Goal: Task Accomplishment & Management: Use online tool/utility

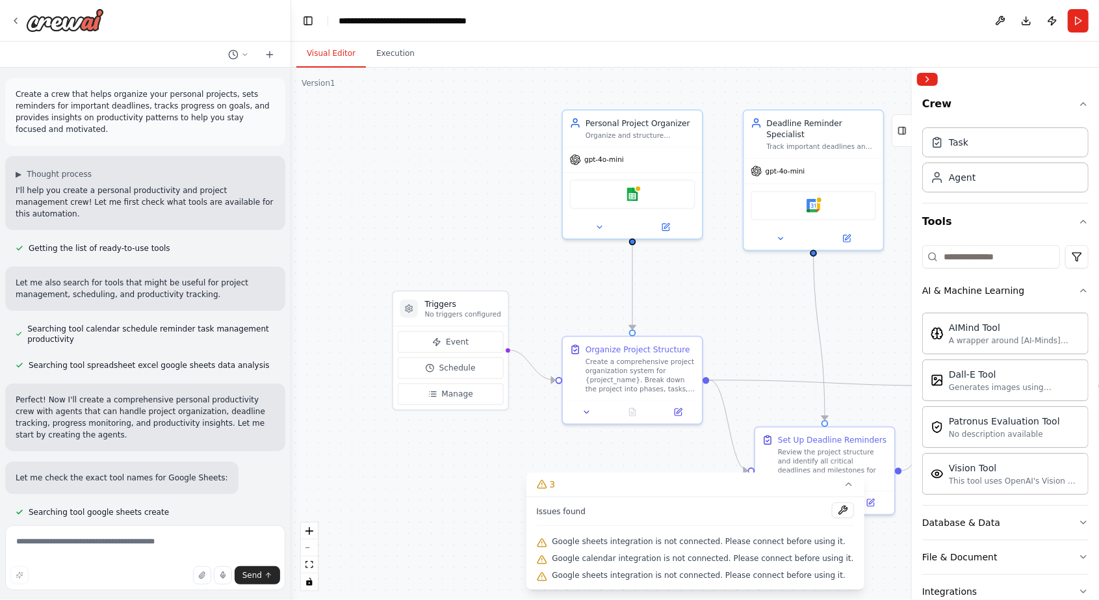
drag, startPoint x: 540, startPoint y: 240, endPoint x: 407, endPoint y: 166, distance: 152.1
click at [407, 166] on div ".deletable-edge-delete-btn { width: 20px; height: 20px; border: 0px solid #ffff…" at bounding box center [695, 334] width 808 height 532
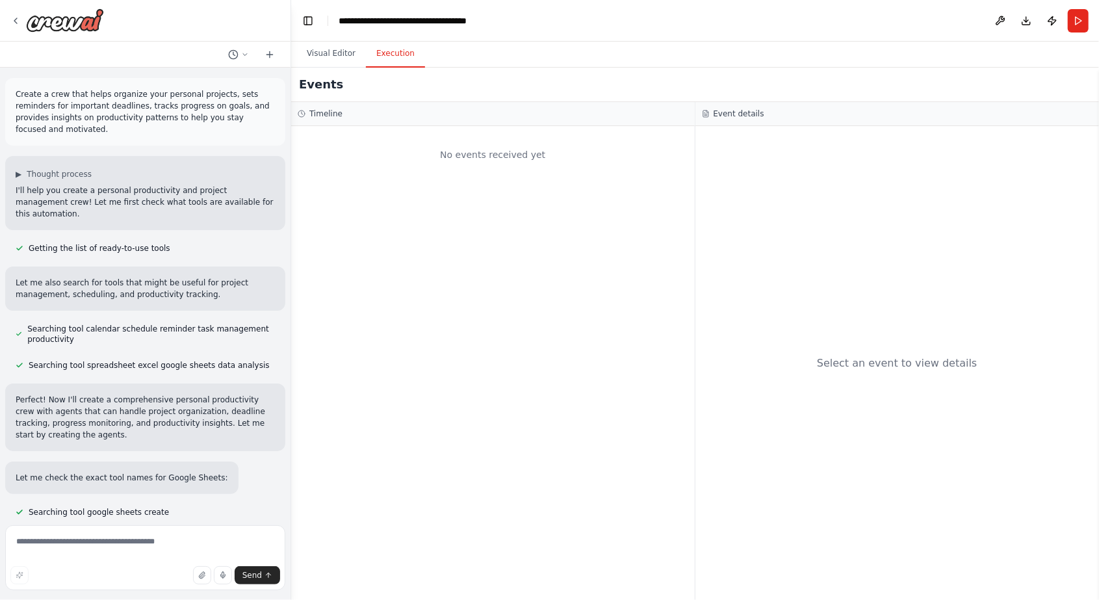
click at [390, 62] on button "Execution" at bounding box center [395, 53] width 59 height 27
click at [335, 59] on button "Visual Editor" at bounding box center [331, 53] width 70 height 27
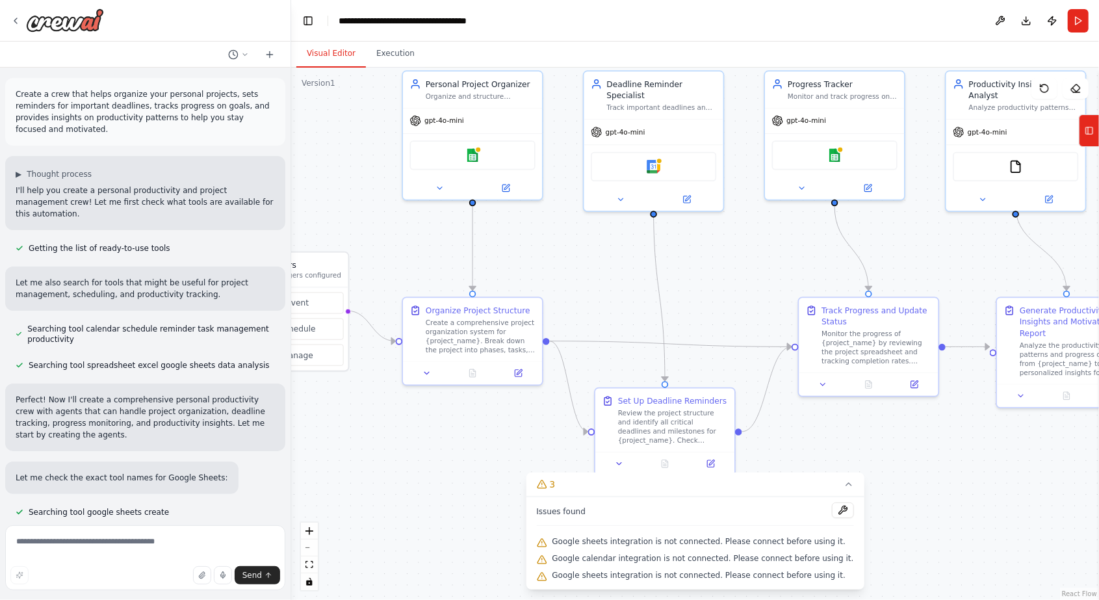
drag, startPoint x: 464, startPoint y: 143, endPoint x: 318, endPoint y: 112, distance: 148.9
click at [318, 112] on div ".deletable-edge-delete-btn { width: 20px; height: 20px; border: 0px solid #ffff…" at bounding box center [695, 334] width 808 height 532
click at [472, 155] on img at bounding box center [473, 153] width 14 height 14
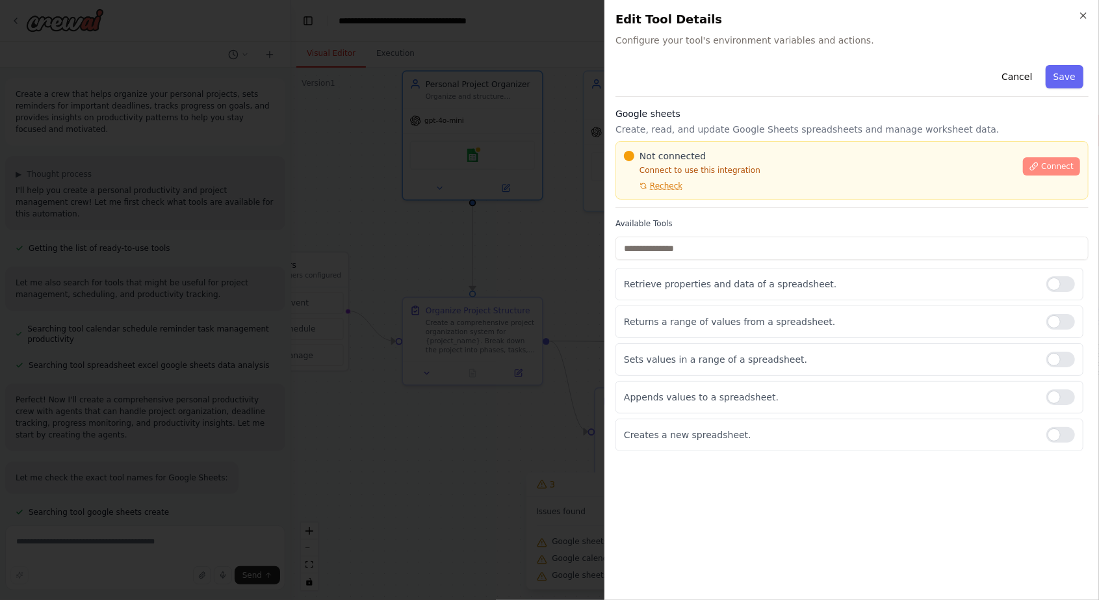
click at [1051, 168] on span "Connect" at bounding box center [1057, 166] width 32 height 10
click at [1080, 15] on icon "button" at bounding box center [1083, 15] width 10 height 10
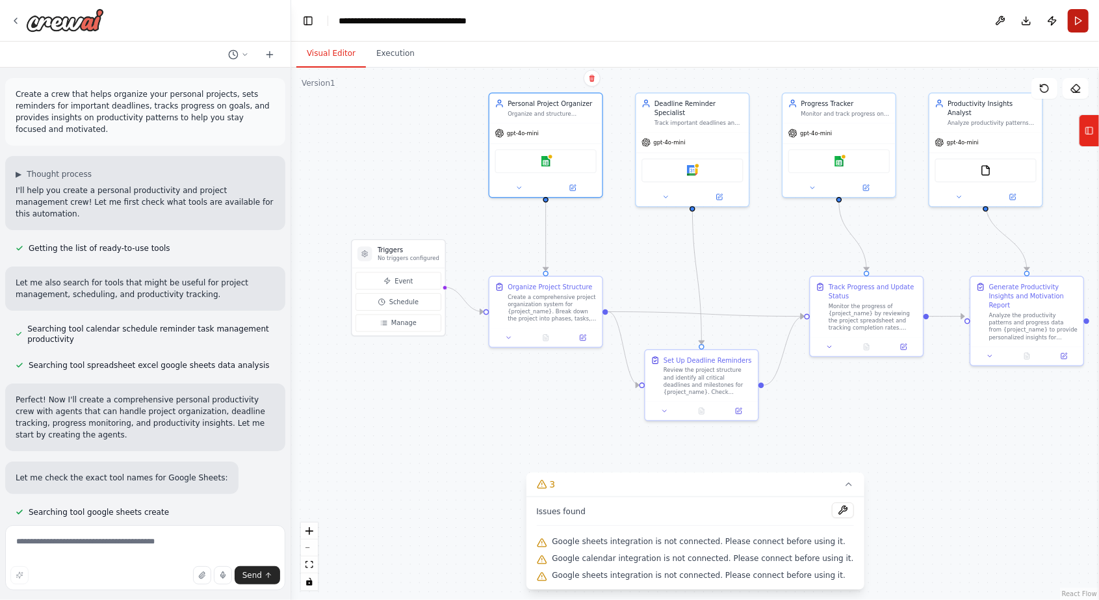
click at [1070, 25] on button "Run" at bounding box center [1078, 20] width 21 height 23
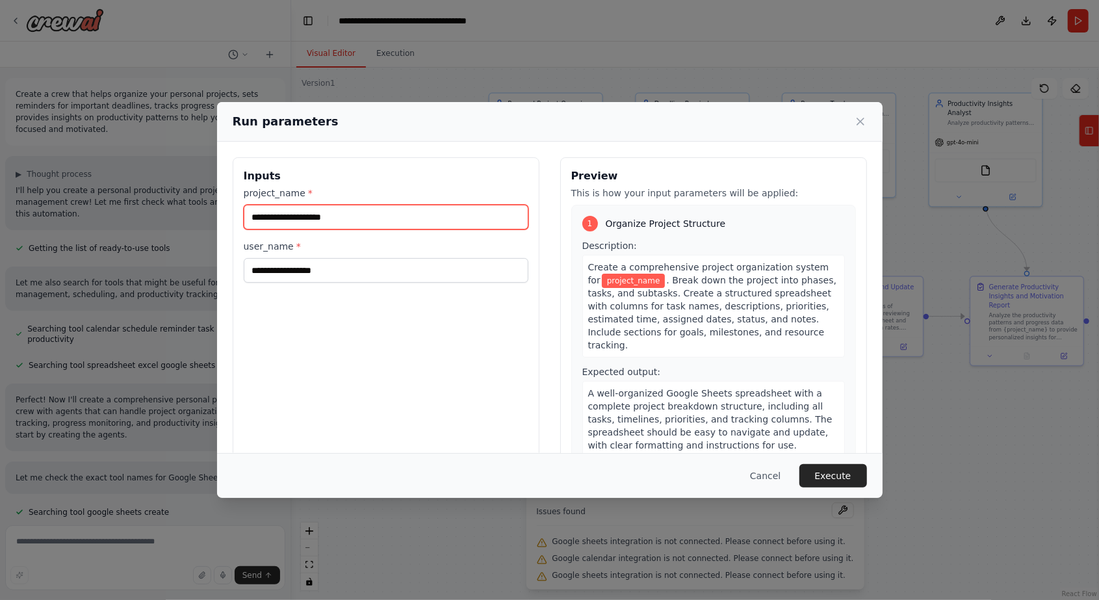
click at [456, 225] on input "project_name *" at bounding box center [386, 217] width 285 height 25
type input "********"
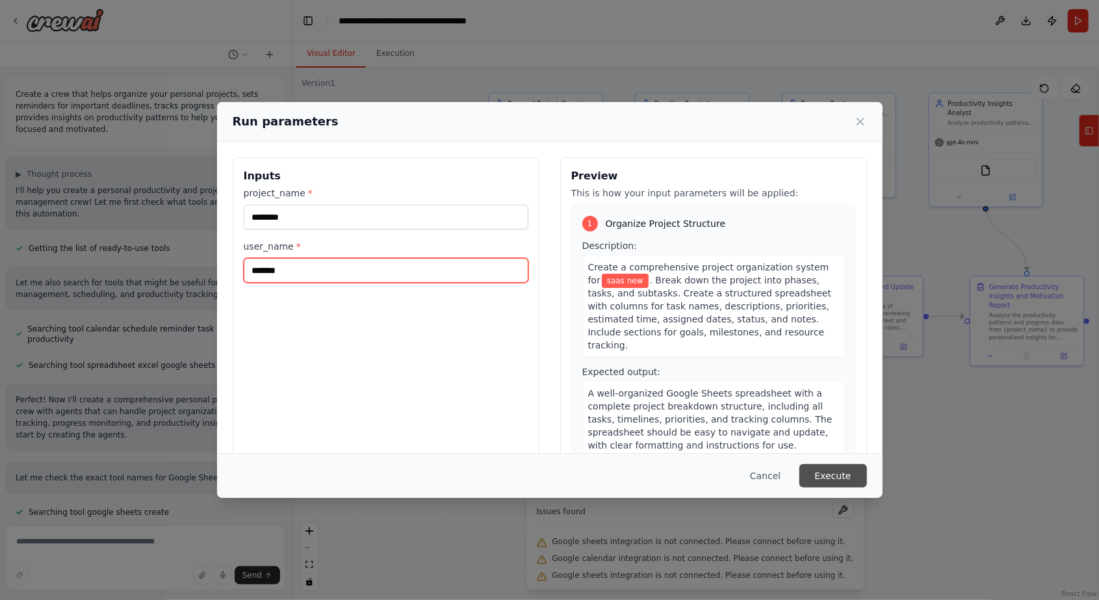
type input "*******"
click at [829, 473] on button "Execute" at bounding box center [833, 475] width 68 height 23
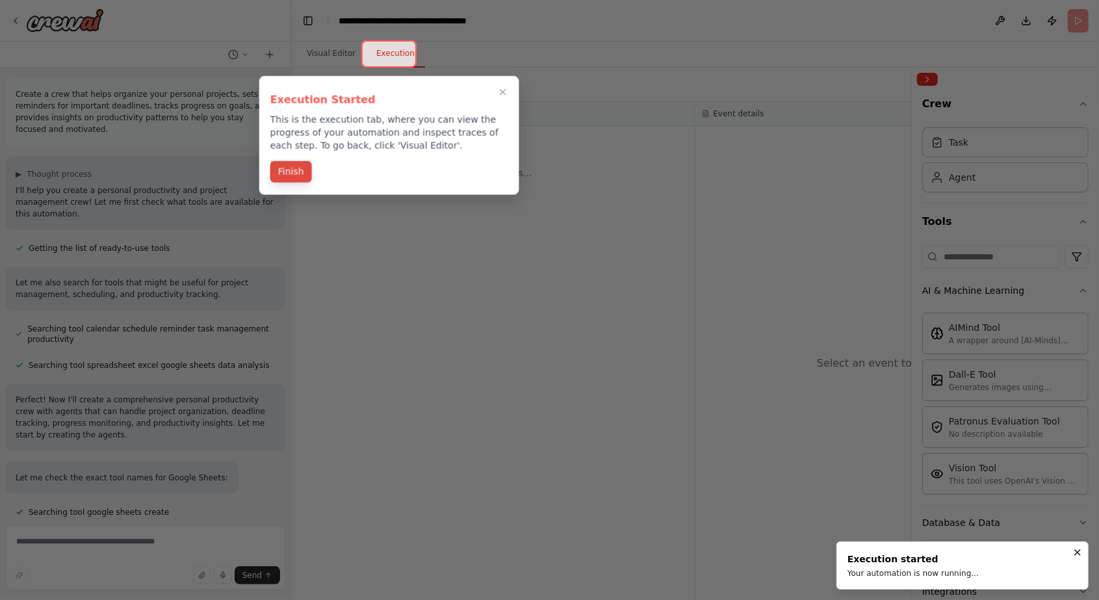
click at [287, 168] on button "Finish" at bounding box center [291, 171] width 42 height 21
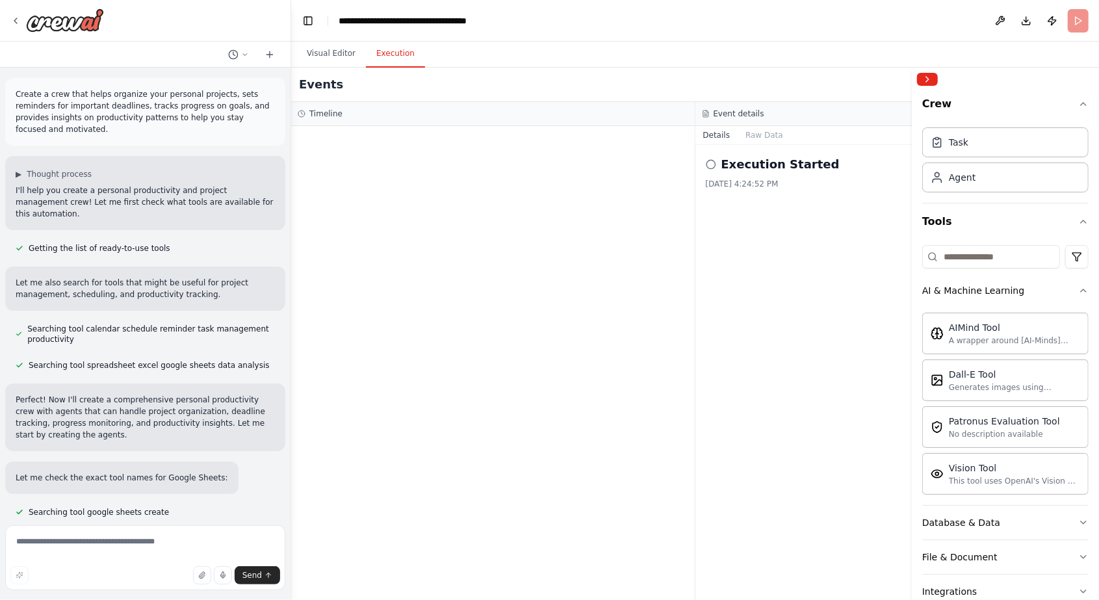
click at [714, 162] on icon at bounding box center [711, 164] width 10 height 10
click at [740, 167] on h2 "Execution Started" at bounding box center [780, 164] width 118 height 18
click at [338, 55] on button "Visual Editor" at bounding box center [331, 53] width 70 height 27
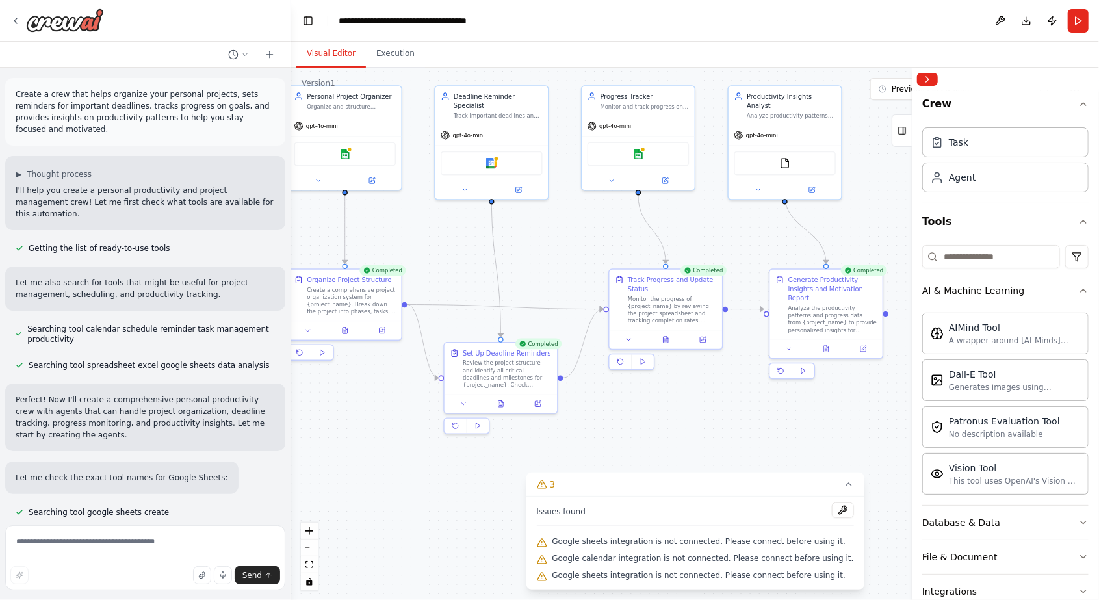
drag, startPoint x: 566, startPoint y: 404, endPoint x: 366, endPoint y: 396, distance: 200.3
click at [366, 396] on div ".deletable-edge-delete-btn { width: 20px; height: 20px; border: 0px solid #ffff…" at bounding box center [695, 334] width 808 height 532
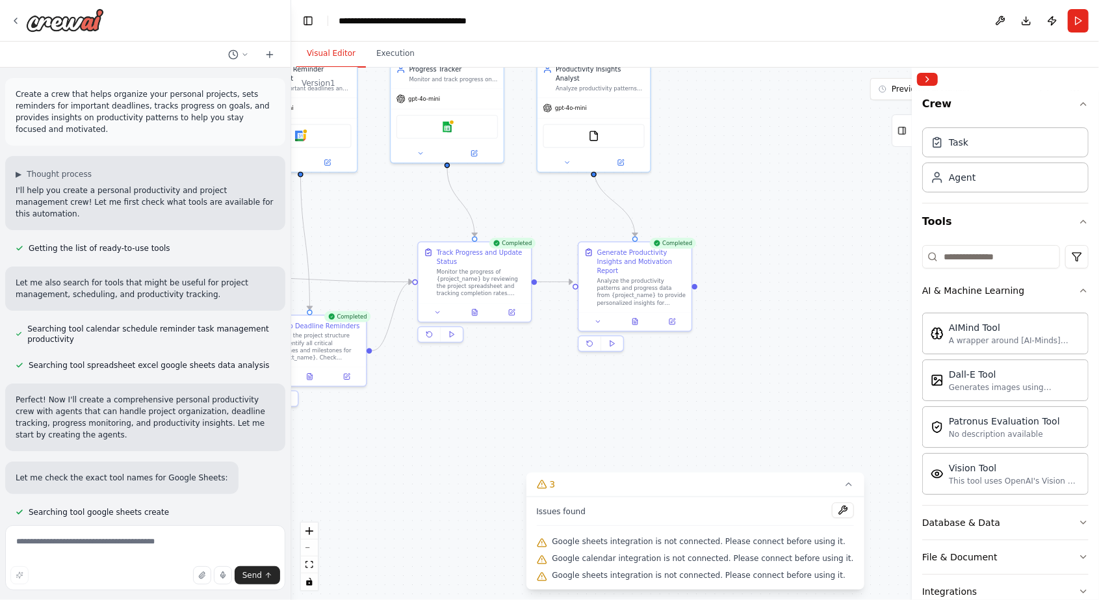
drag, startPoint x: 698, startPoint y: 432, endPoint x: 507, endPoint y: 405, distance: 193.0
click at [507, 405] on div ".deletable-edge-delete-btn { width: 20px; height: 20px; border: 0px solid #ffff…" at bounding box center [695, 334] width 808 height 532
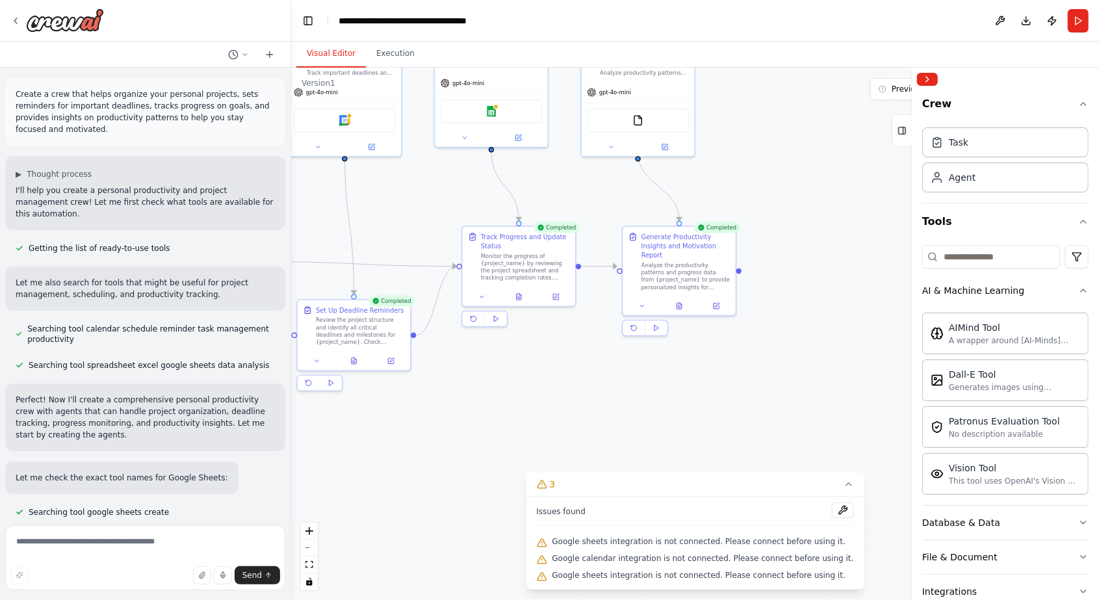
drag, startPoint x: 781, startPoint y: 206, endPoint x: 862, endPoint y: 161, distance: 93.1
click at [862, 161] on div ".deletable-edge-delete-btn { width: 20px; height: 20px; border: 0px solid #ffff…" at bounding box center [695, 334] width 808 height 532
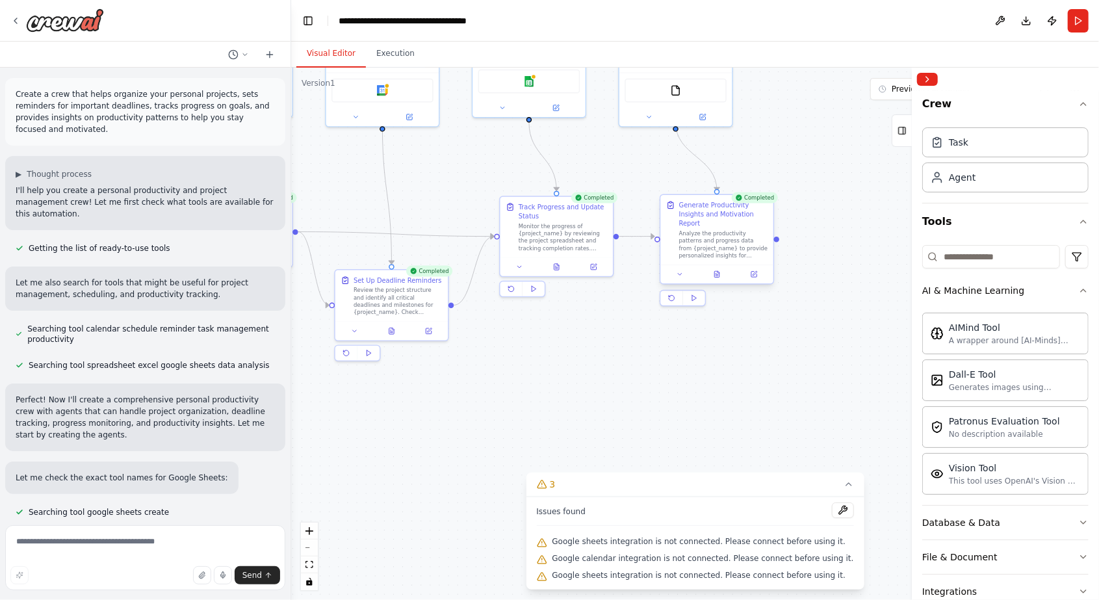
click at [730, 230] on div "Analyze the productivity patterns and progress data from {project_name} to prov…" at bounding box center [723, 244] width 89 height 29
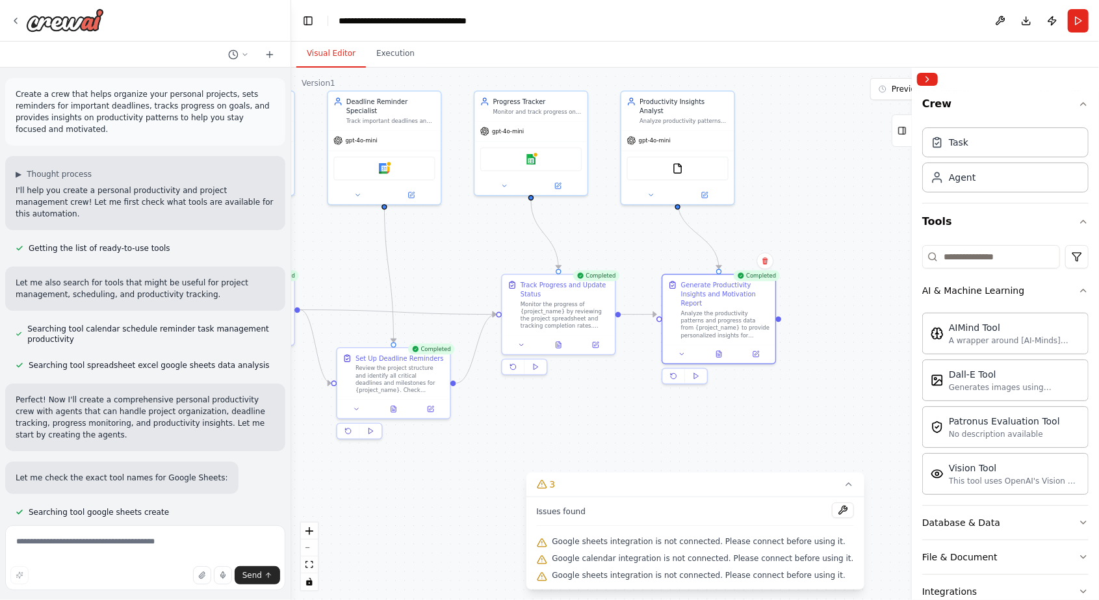
drag, startPoint x: 831, startPoint y: 168, endPoint x: 833, endPoint y: 247, distance: 78.7
click at [833, 247] on div ".deletable-edge-delete-btn { width: 20px; height: 20px; border: 0px solid #ffff…" at bounding box center [695, 334] width 808 height 532
click at [681, 162] on img at bounding box center [677, 167] width 11 height 11
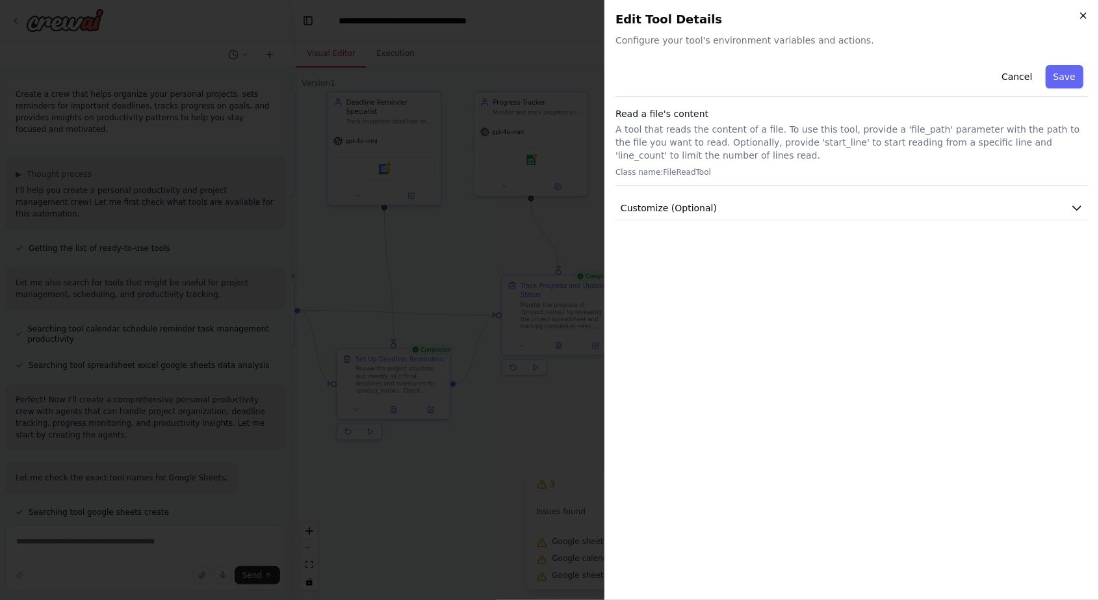
click at [1080, 12] on icon "button" at bounding box center [1083, 15] width 10 height 10
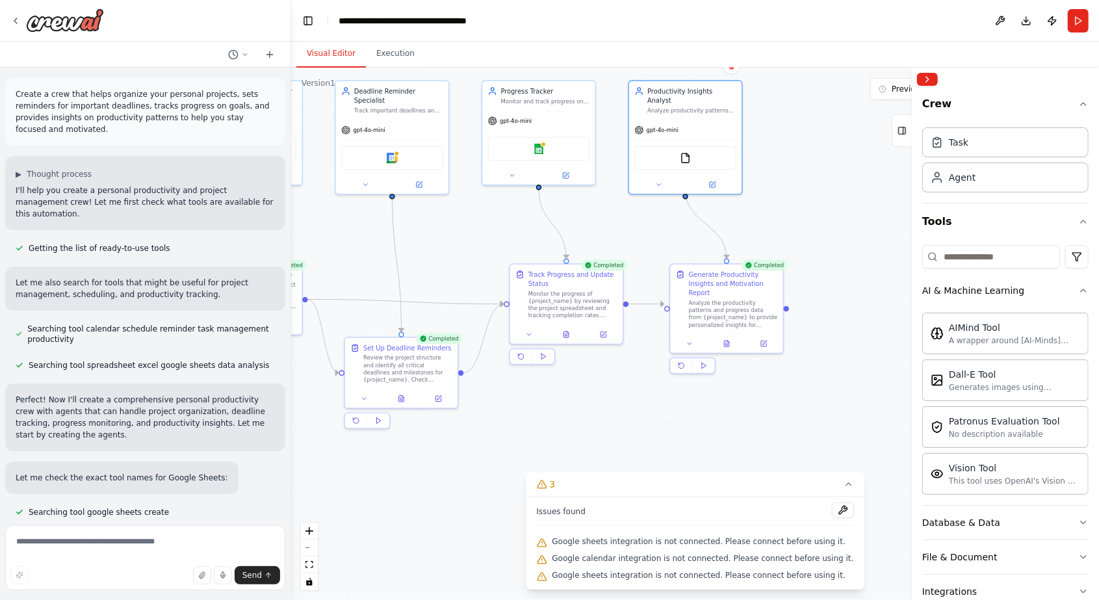
drag, startPoint x: 850, startPoint y: 237, endPoint x: 858, endPoint y: 226, distance: 13.5
click at [858, 226] on div ".deletable-edge-delete-btn { width: 20px; height: 20px; border: 0px solid #ffff…" at bounding box center [695, 334] width 808 height 532
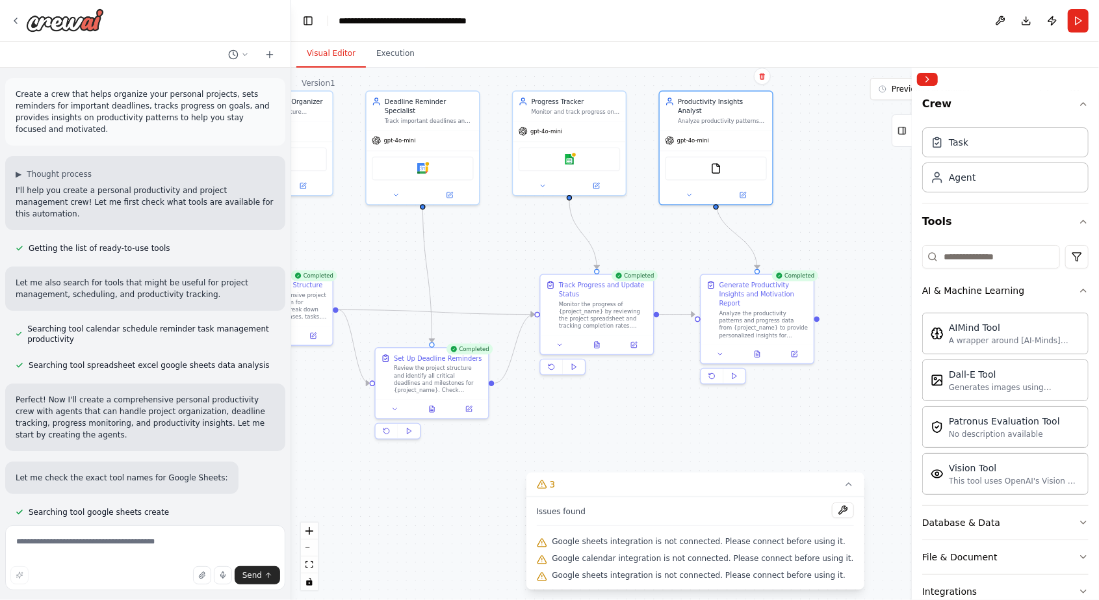
drag, startPoint x: 645, startPoint y: 246, endPoint x: 676, endPoint y: 257, distance: 32.3
click at [676, 257] on div ".deletable-edge-delete-btn { width: 20px; height: 20px; border: 0px solid #ffff…" at bounding box center [695, 334] width 808 height 532
click at [757, 346] on button at bounding box center [761, 351] width 39 height 11
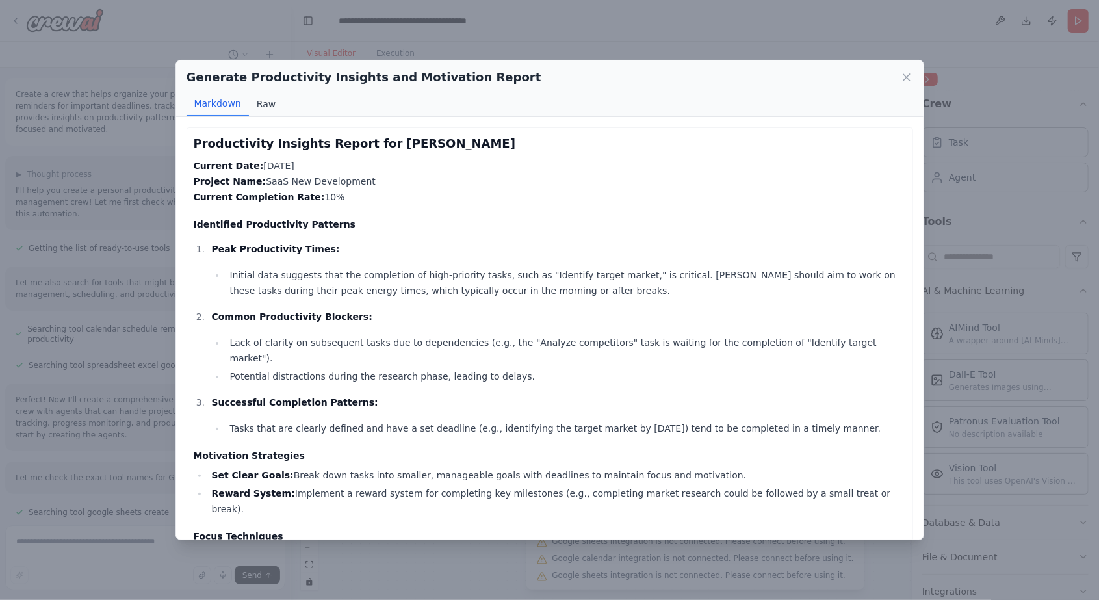
click at [255, 110] on button "Raw" at bounding box center [266, 104] width 34 height 25
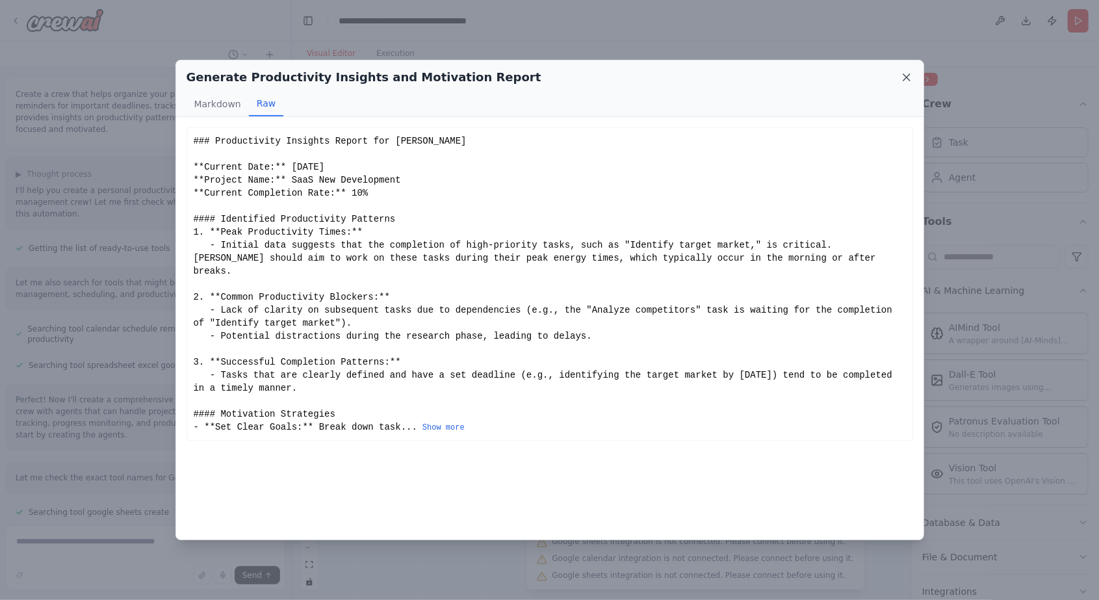
click at [906, 77] on icon at bounding box center [906, 77] width 6 height 6
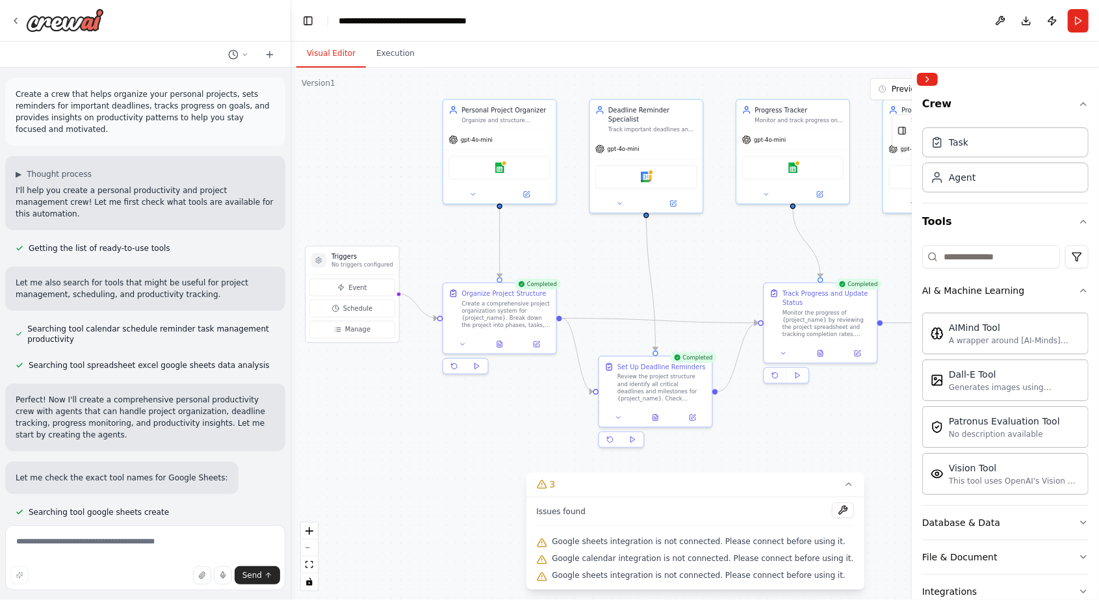
drag, startPoint x: 383, startPoint y: 268, endPoint x: 598, endPoint y: 275, distance: 215.2
click at [598, 275] on div ".deletable-edge-delete-btn { width: 20px; height: 20px; border: 0px solid #ffff…" at bounding box center [695, 334] width 808 height 532
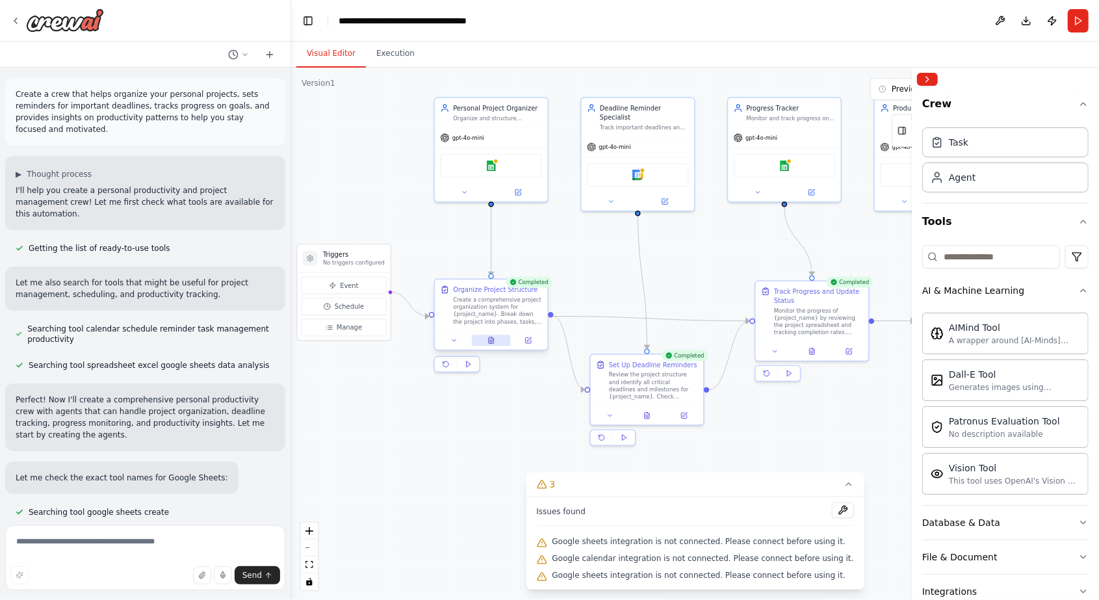
click at [489, 341] on icon at bounding box center [491, 340] width 5 height 6
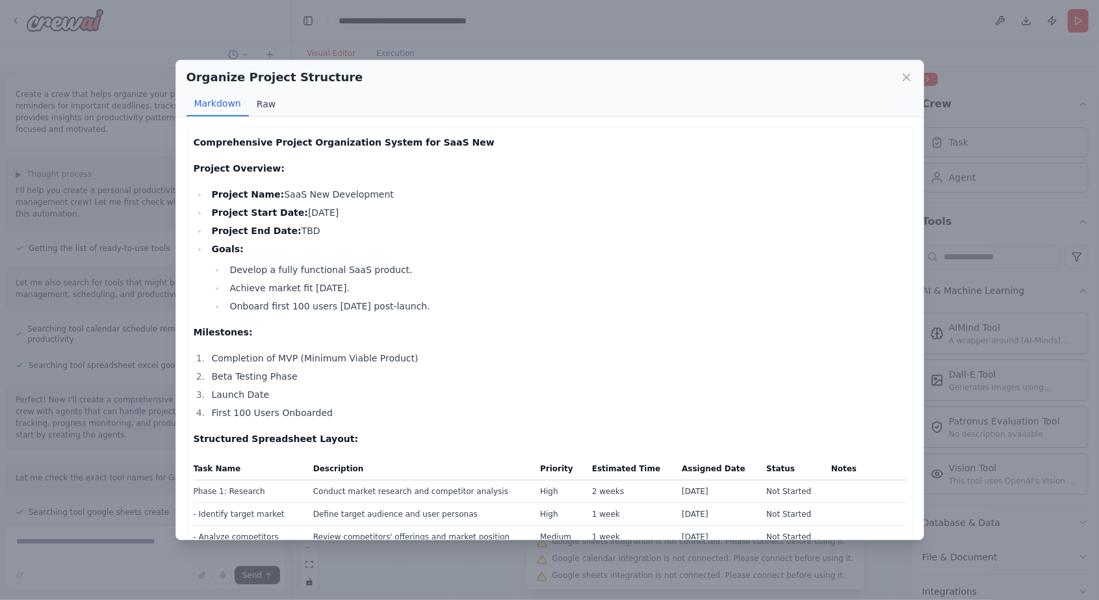
click at [263, 105] on button "Raw" at bounding box center [266, 104] width 34 height 25
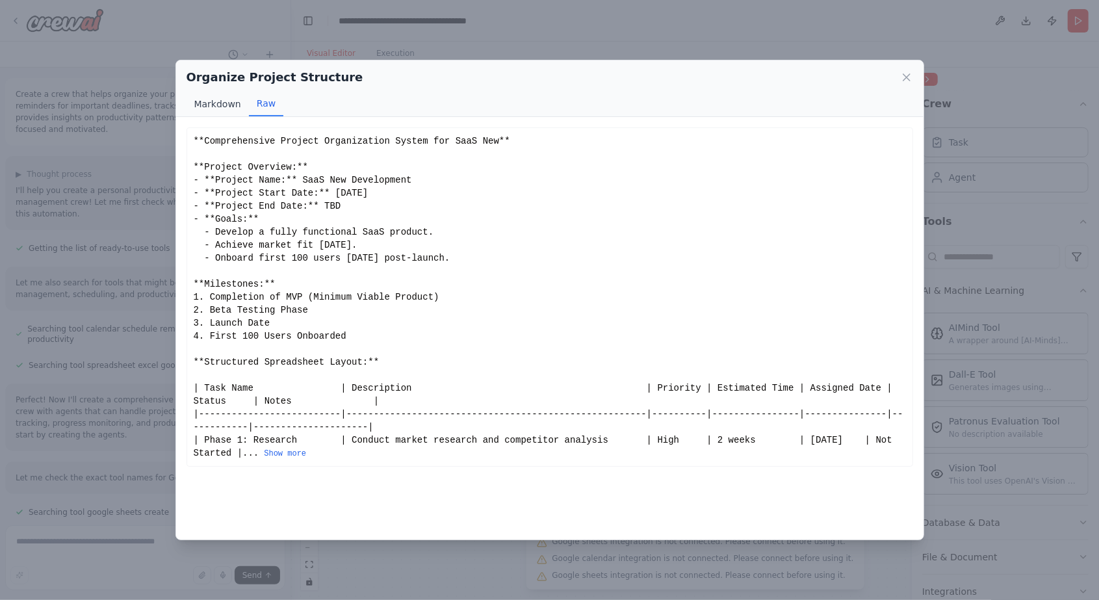
click at [217, 110] on button "Markdown" at bounding box center [218, 104] width 62 height 25
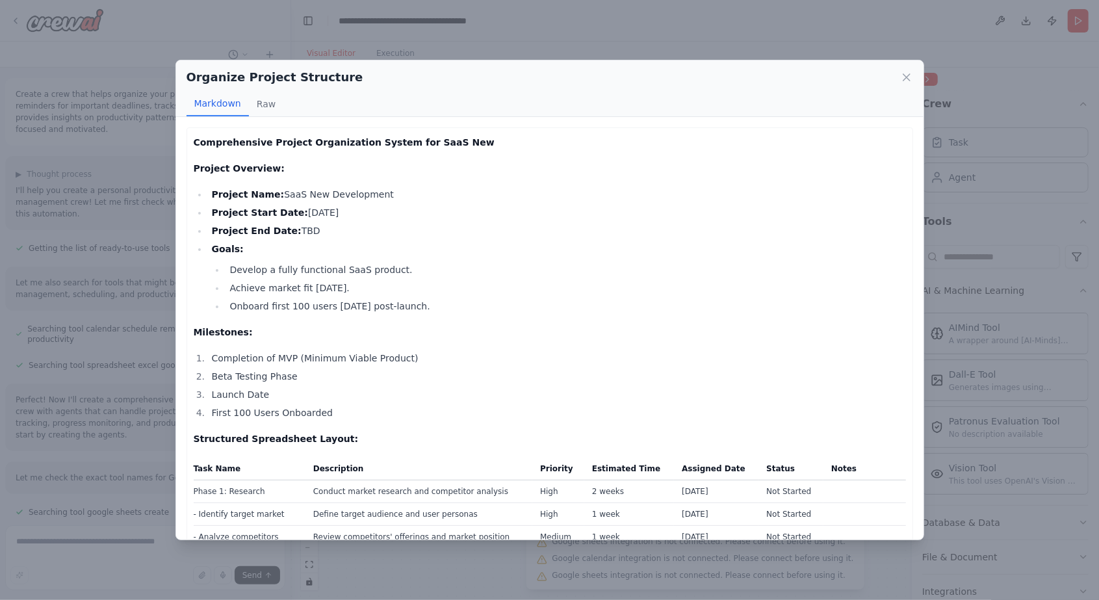
click at [902, 84] on div "Organize Project Structure" at bounding box center [550, 77] width 727 height 18
click at [906, 83] on icon at bounding box center [906, 77] width 13 height 13
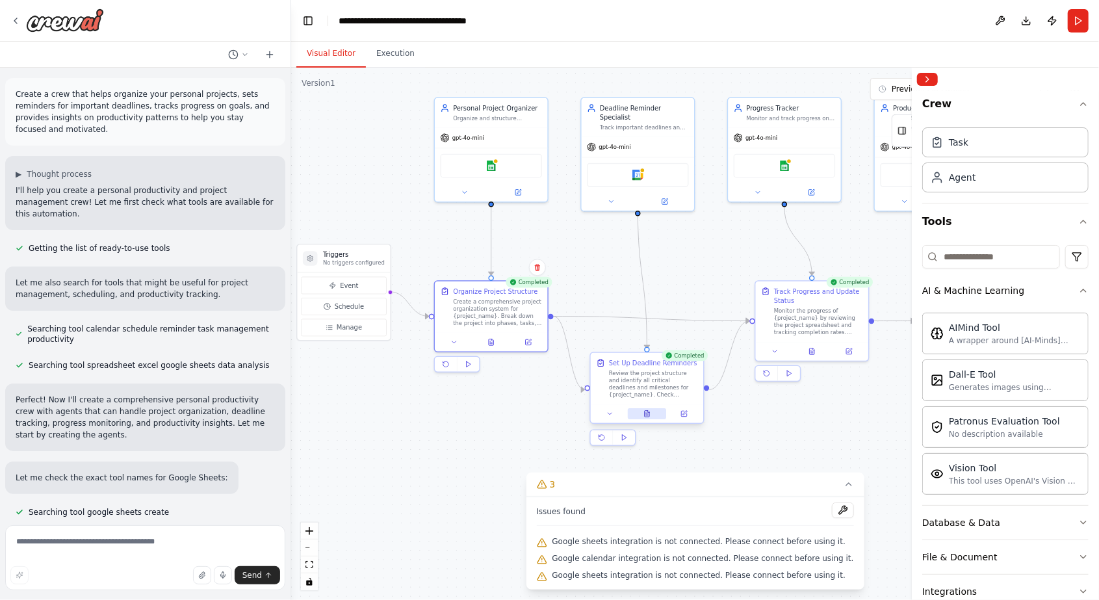
click at [645, 417] on button at bounding box center [647, 413] width 39 height 11
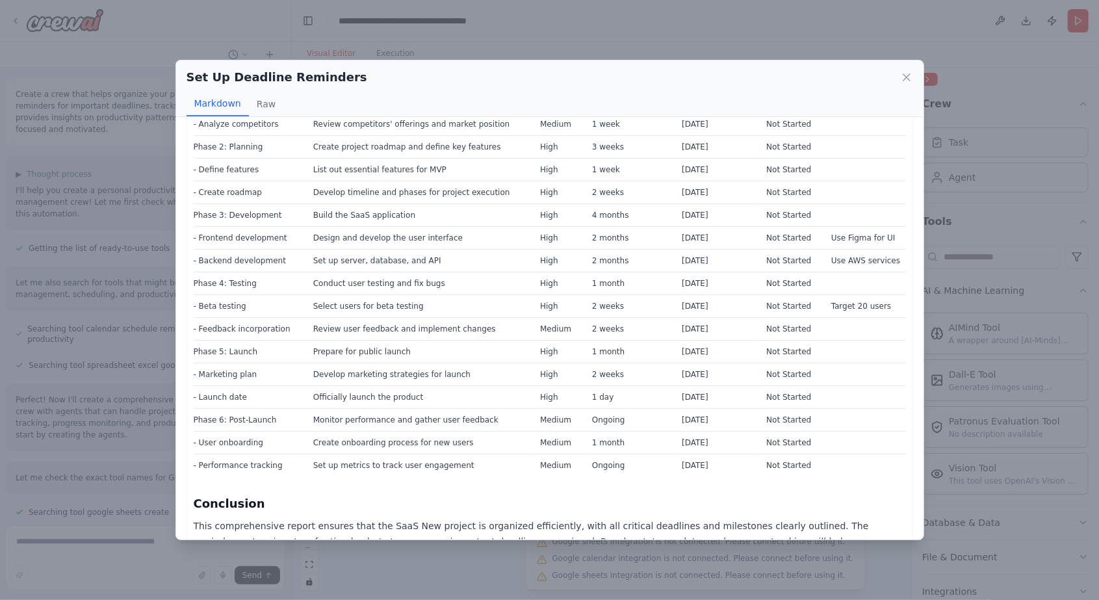
scroll to position [1449, 0]
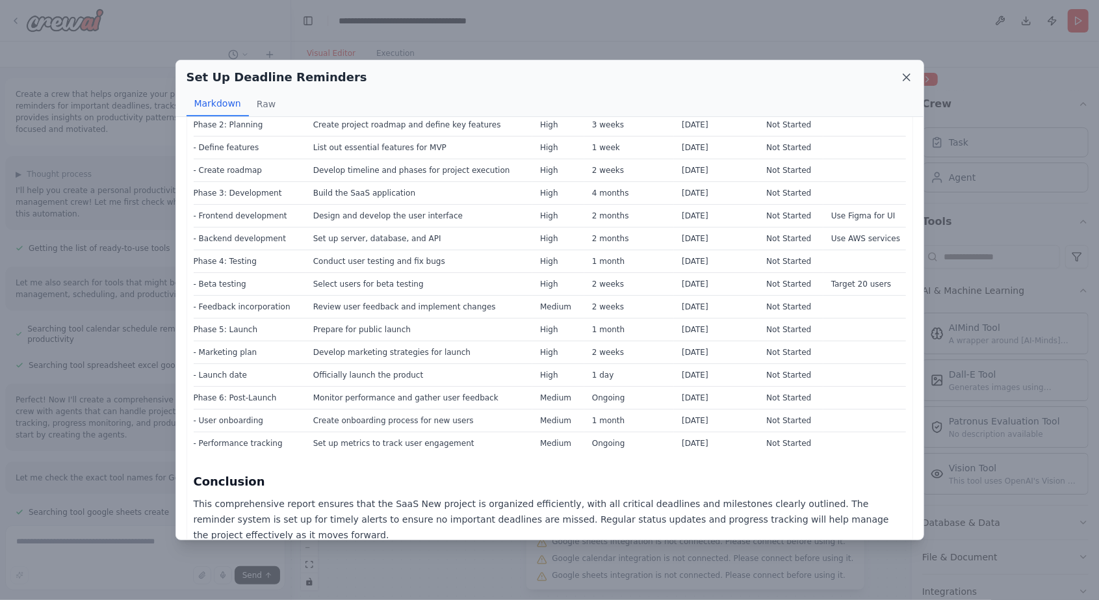
click at [903, 83] on icon at bounding box center [906, 77] width 13 height 13
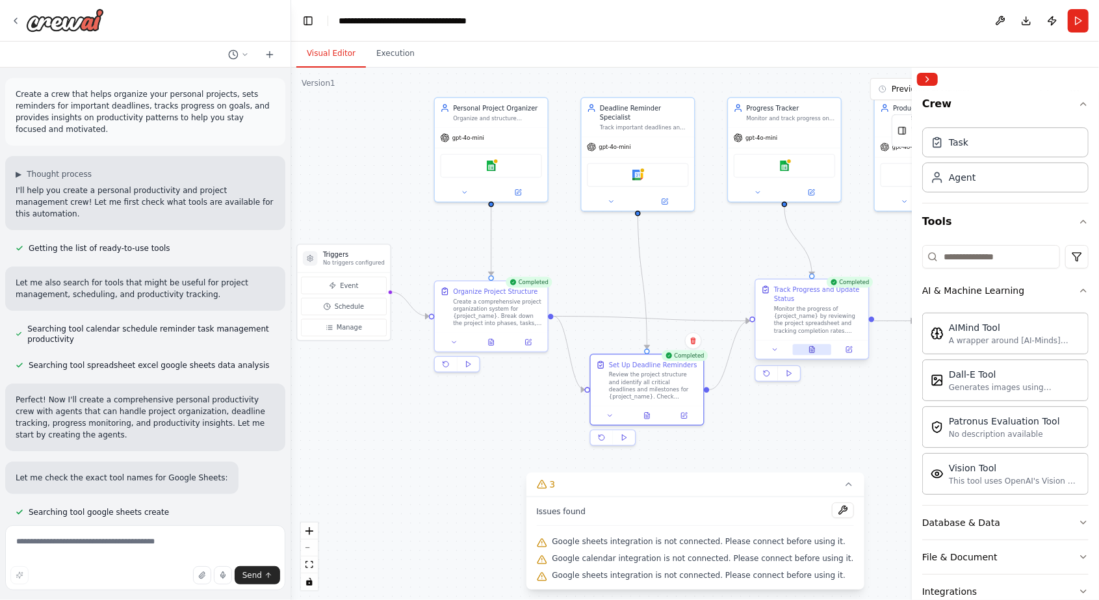
click at [814, 350] on icon at bounding box center [812, 349] width 5 height 6
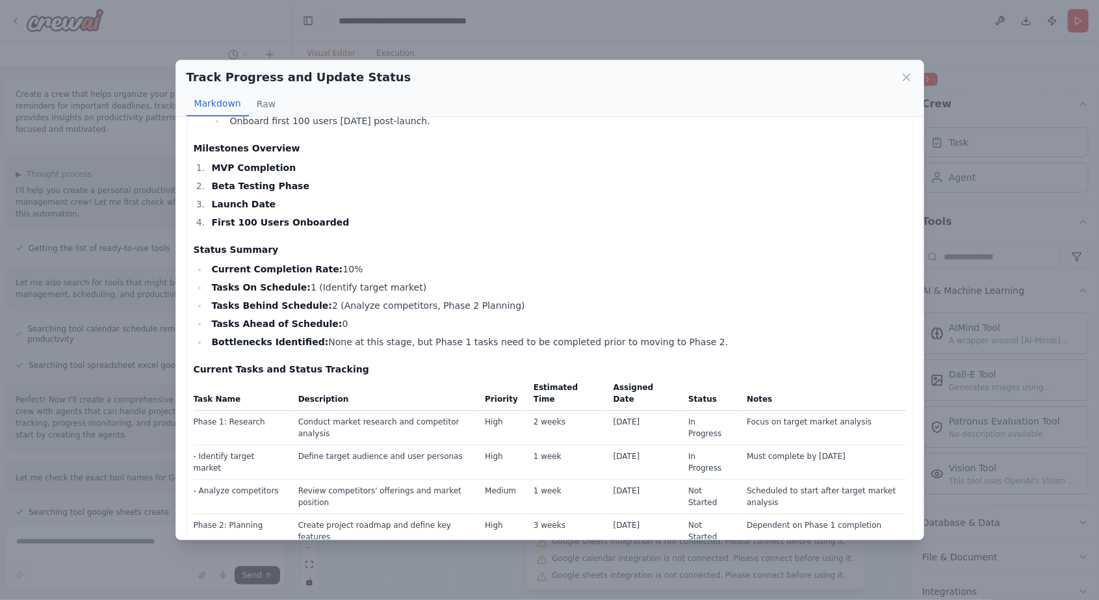
scroll to position [0, 0]
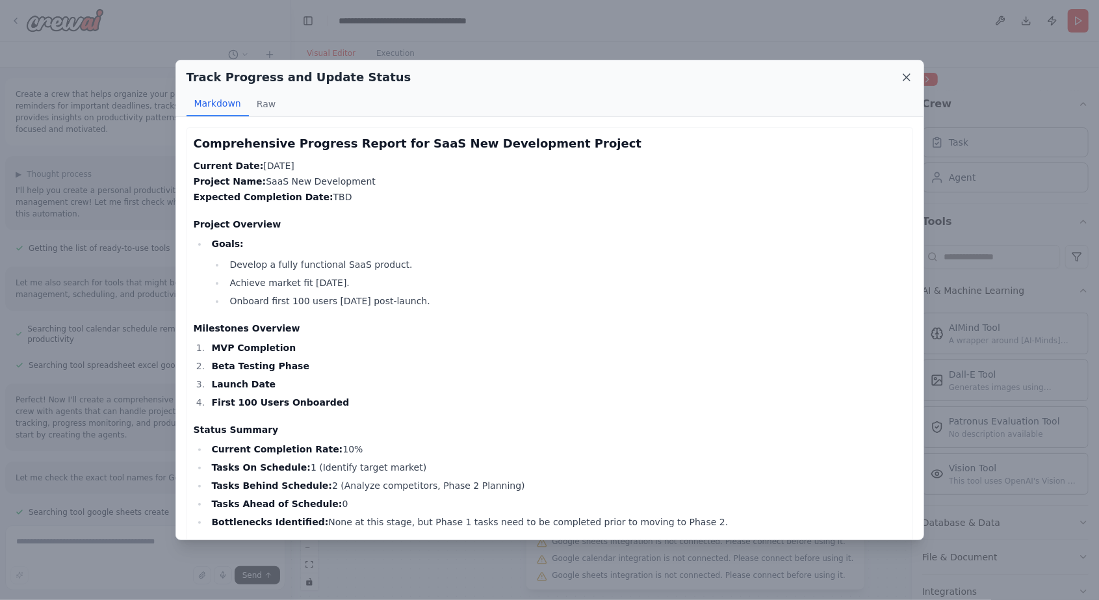
click at [907, 80] on icon at bounding box center [906, 77] width 13 height 13
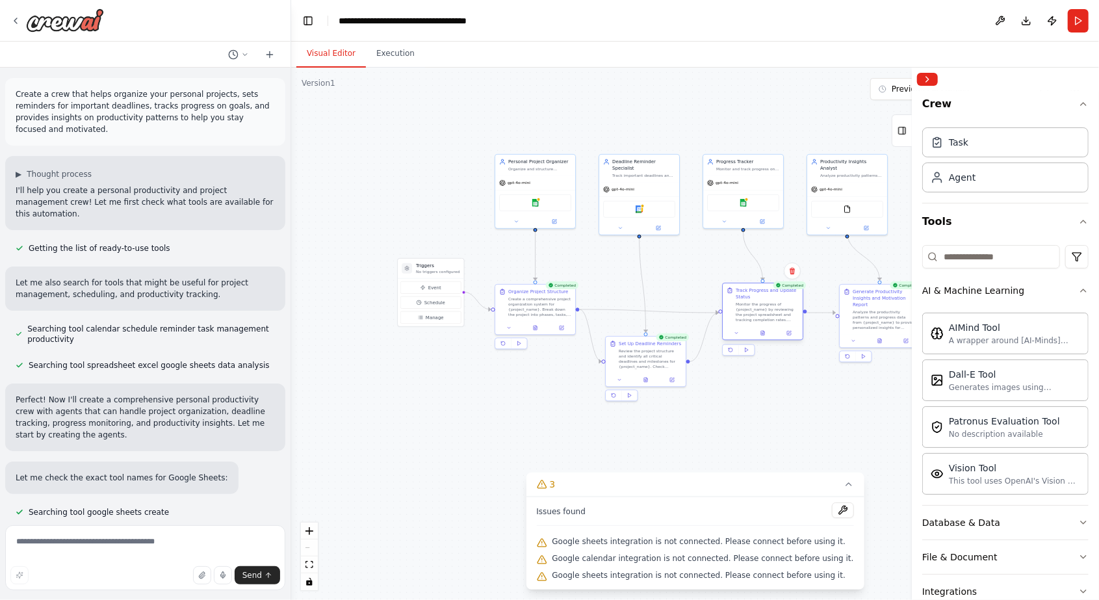
click at [725, 292] on div "Track Progress and Update Status Monitor the progress of {project_name} by revi…" at bounding box center [763, 304] width 80 height 43
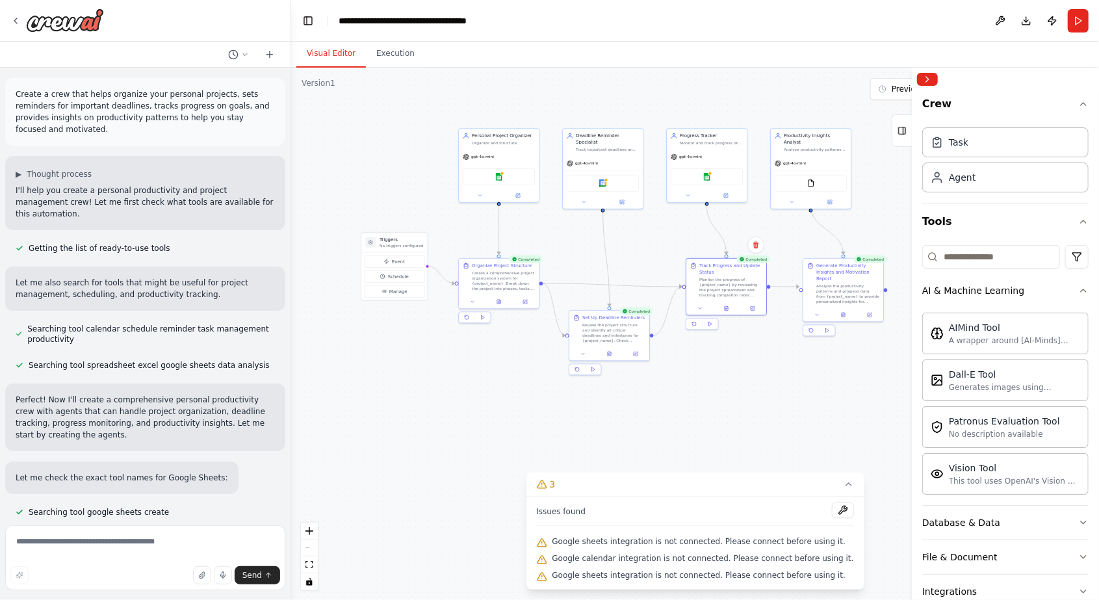
drag, startPoint x: 779, startPoint y: 387, endPoint x: 742, endPoint y: 361, distance: 44.7
click at [742, 361] on div ".deletable-edge-delete-btn { width: 20px; height: 20px; border: 0px solid #ffff…" at bounding box center [695, 334] width 808 height 532
click at [494, 285] on div "Create a comprehensive project organization system for {project_name}. Break do…" at bounding box center [502, 279] width 63 height 21
click at [469, 301] on button at bounding box center [472, 300] width 22 height 8
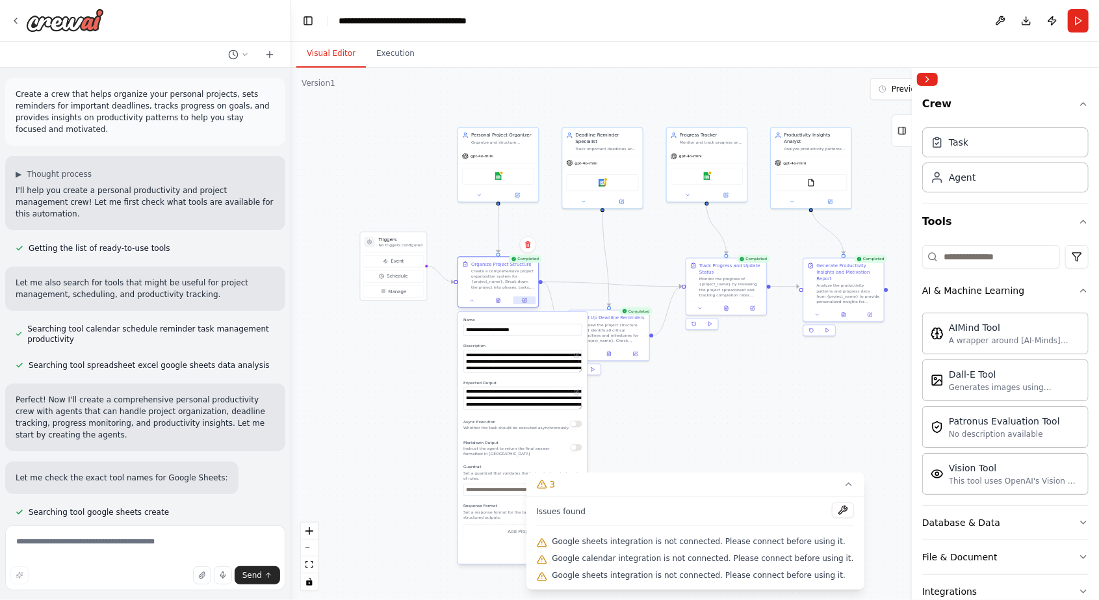
click at [524, 300] on icon at bounding box center [525, 299] width 3 height 3
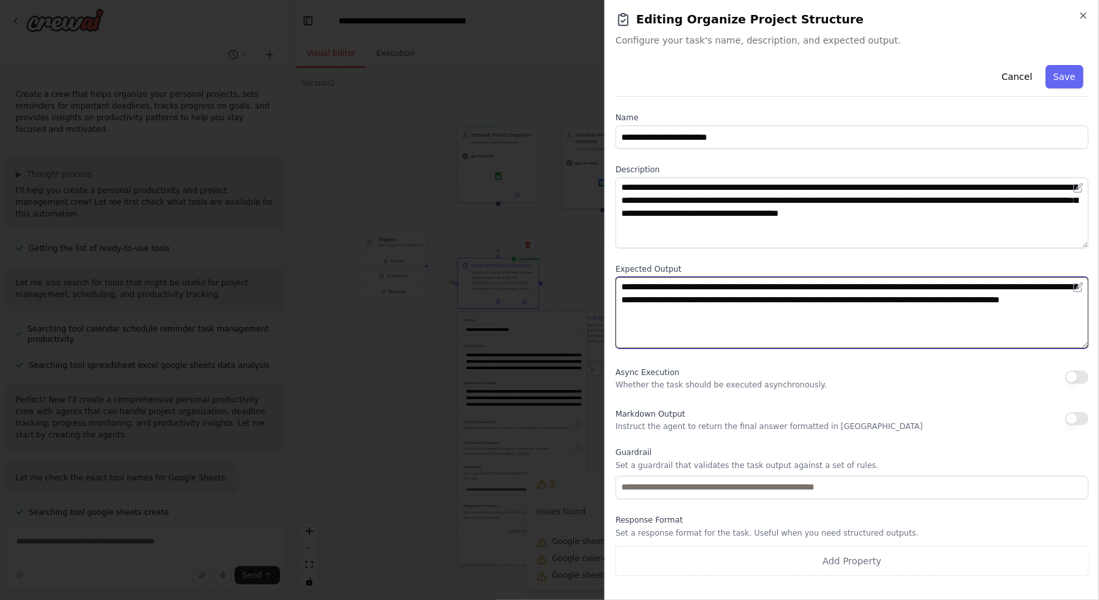
click at [764, 313] on textarea "**********" at bounding box center [852, 312] width 473 height 71
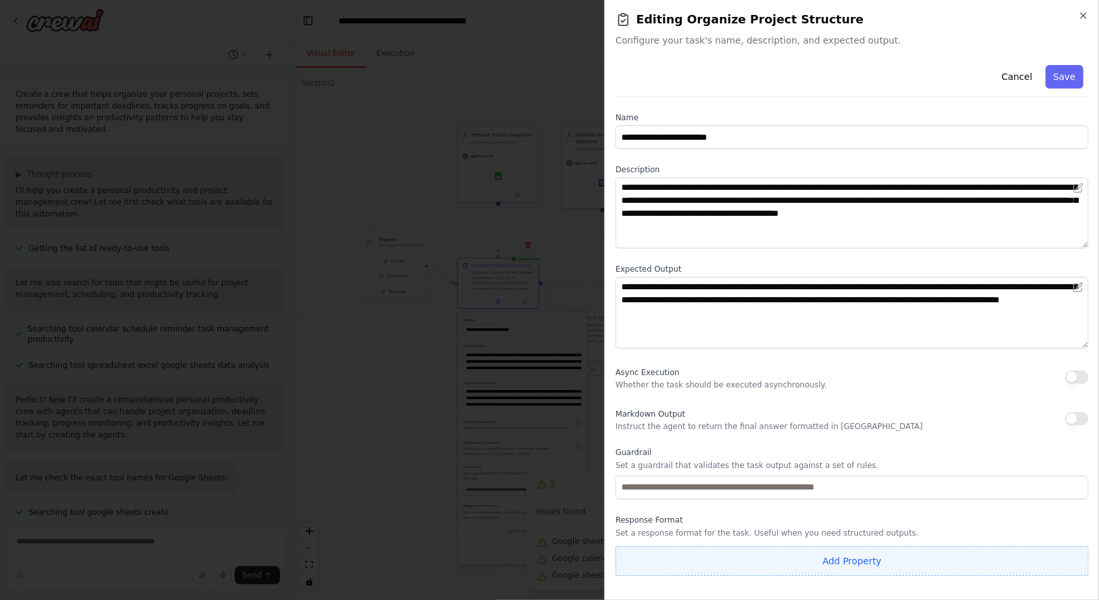
click at [842, 557] on button "Add Property" at bounding box center [852, 561] width 473 height 30
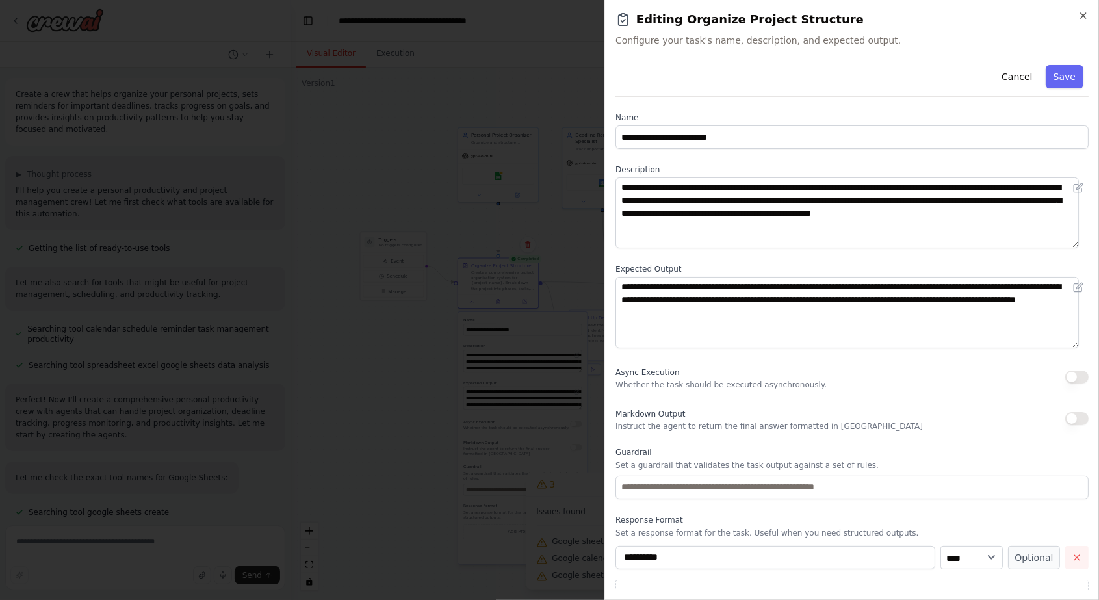
click at [1065, 553] on button "button" at bounding box center [1076, 557] width 23 height 23
click at [1020, 78] on button "Cancel" at bounding box center [1017, 76] width 46 height 23
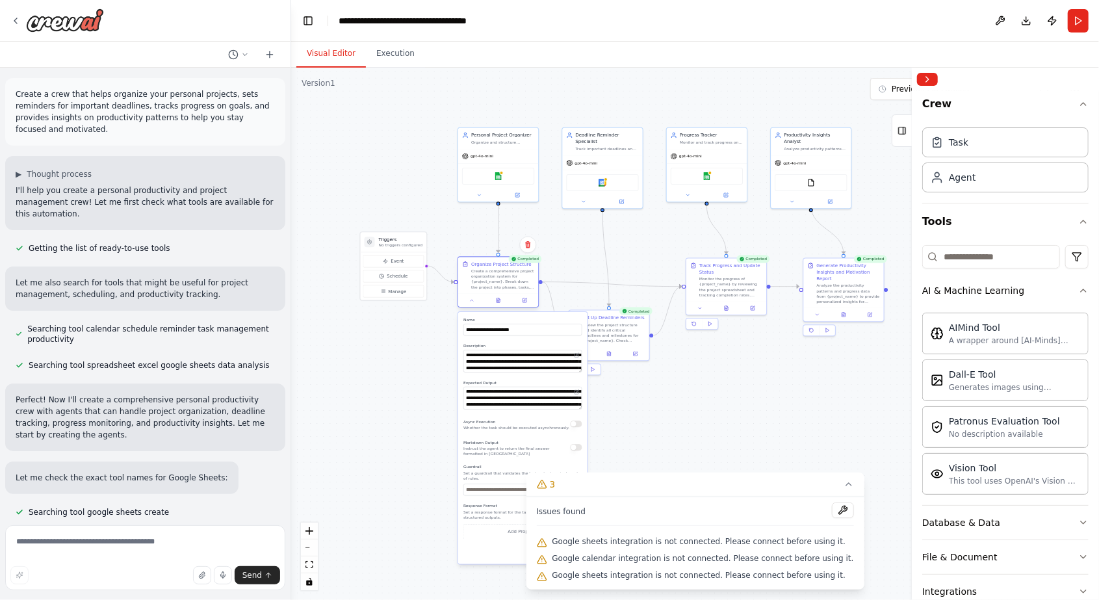
click at [499, 275] on div "Create a comprehensive project organization system for {project_name}. Break do…" at bounding box center [502, 279] width 63 height 21
click at [519, 192] on icon at bounding box center [518, 193] width 3 height 3
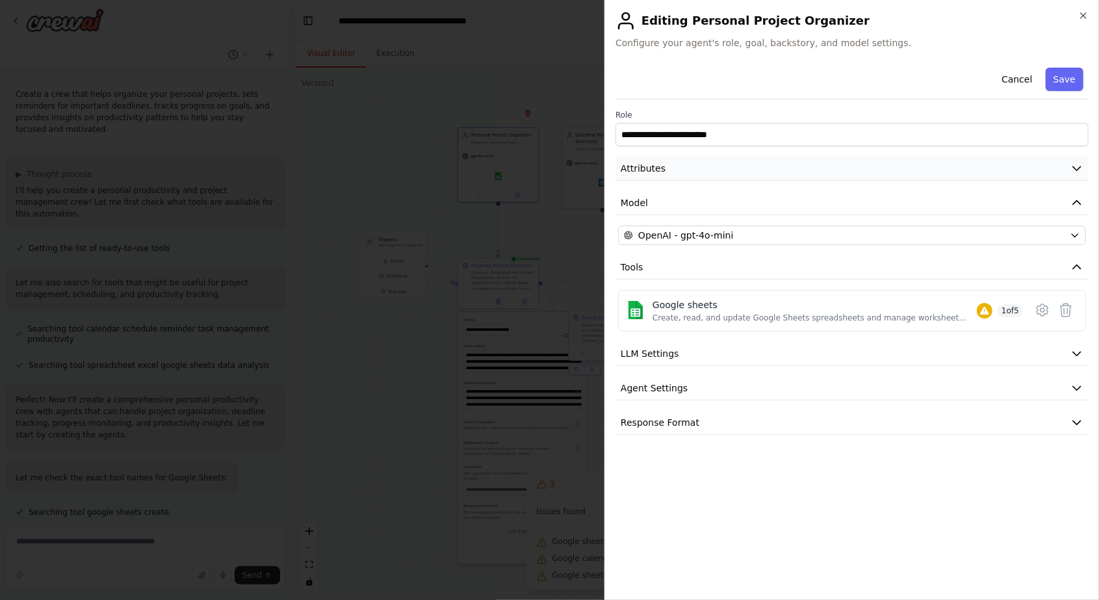
click at [646, 168] on span "Attributes" at bounding box center [643, 168] width 45 height 13
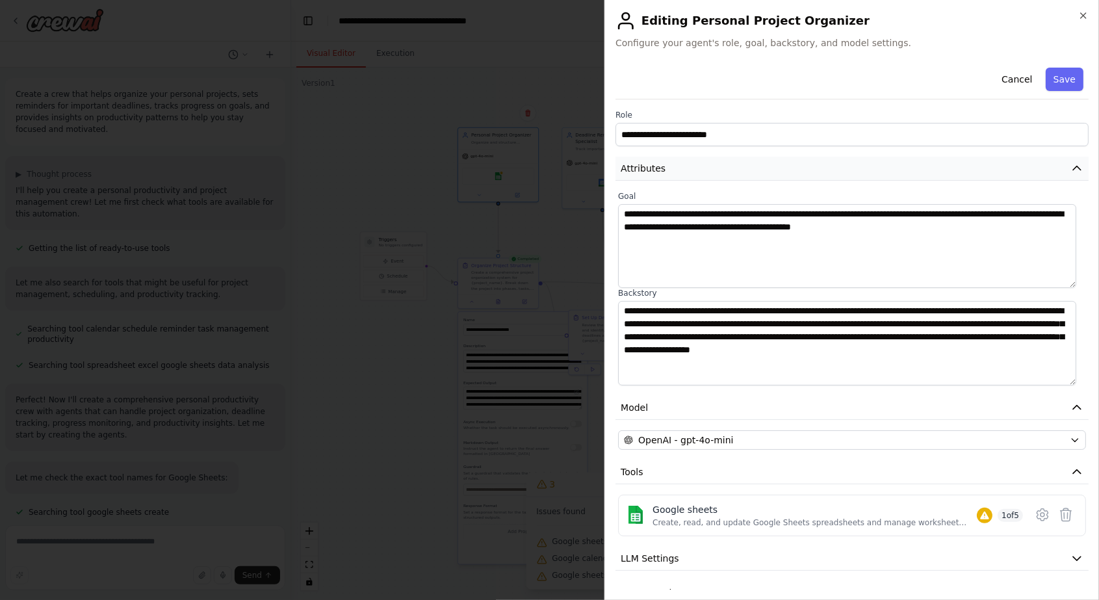
click at [646, 168] on span "Attributes" at bounding box center [643, 168] width 45 height 13
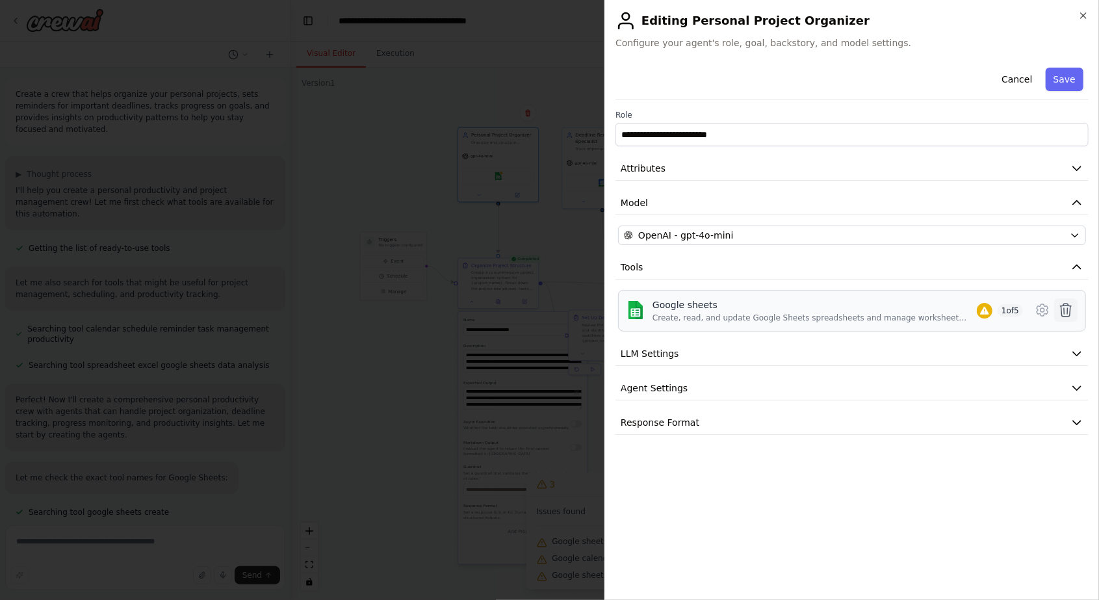
click at [1067, 310] on icon at bounding box center [1066, 310] width 16 height 16
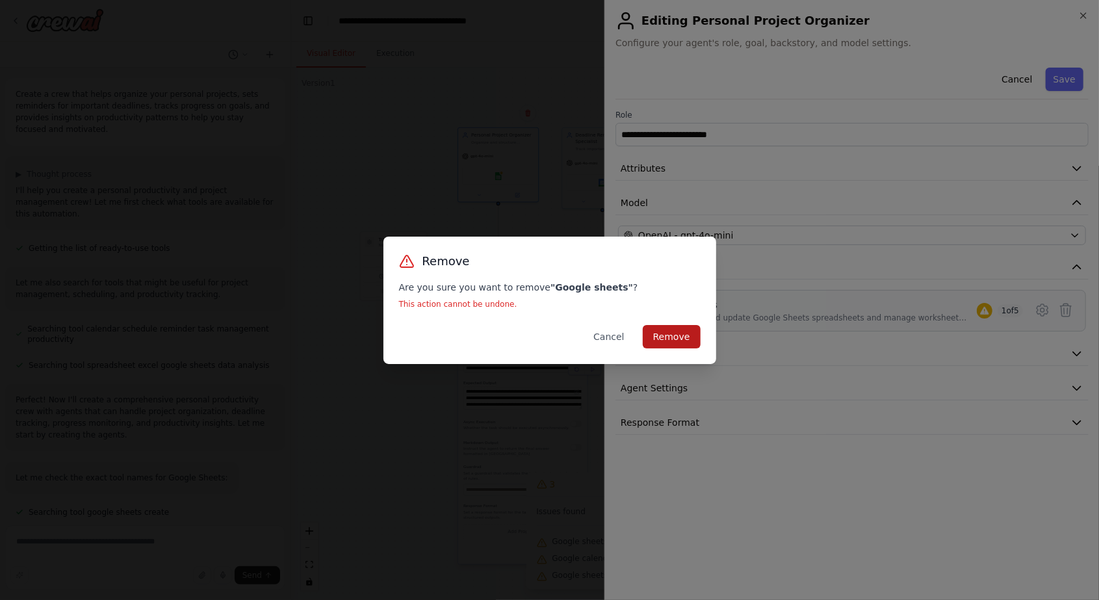
click at [697, 332] on button "Remove" at bounding box center [672, 336] width 58 height 23
click at [697, 342] on button "LLM Settings" at bounding box center [852, 354] width 473 height 24
